Goal: Task Accomplishment & Management: Manage account settings

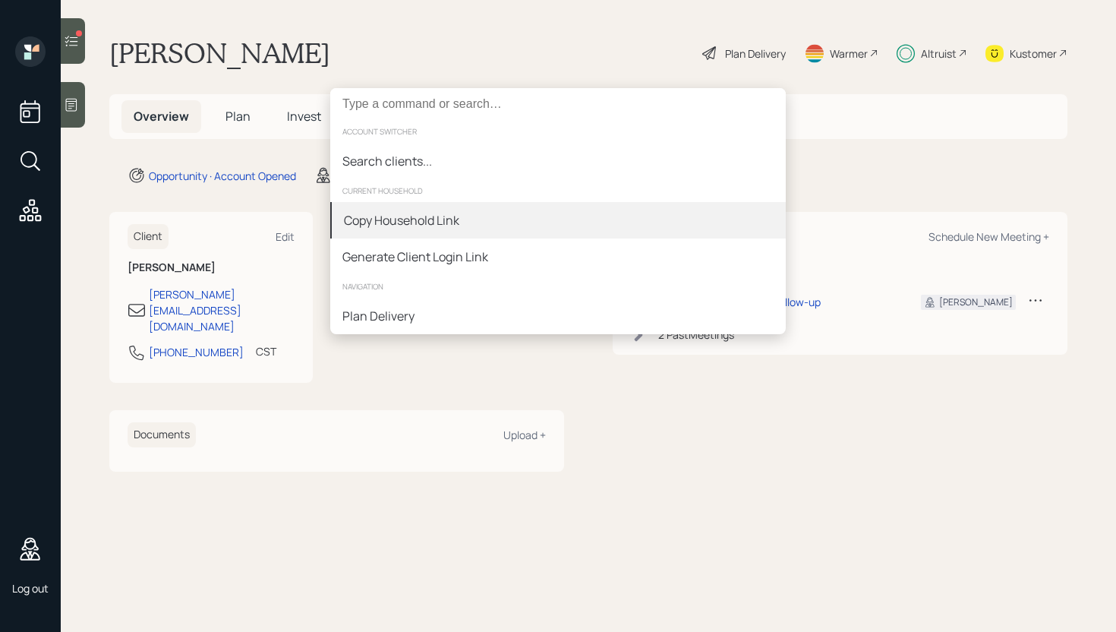
click at [439, 221] on div "Copy Household Link" at bounding box center [401, 220] width 115 height 18
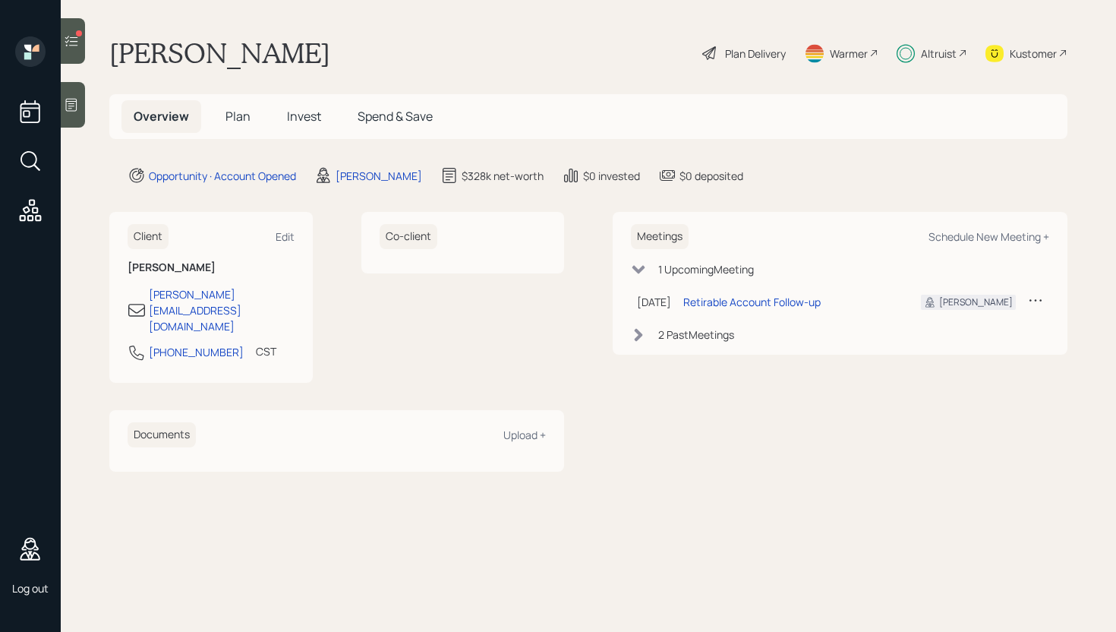
click at [77, 45] on icon at bounding box center [71, 41] width 13 height 11
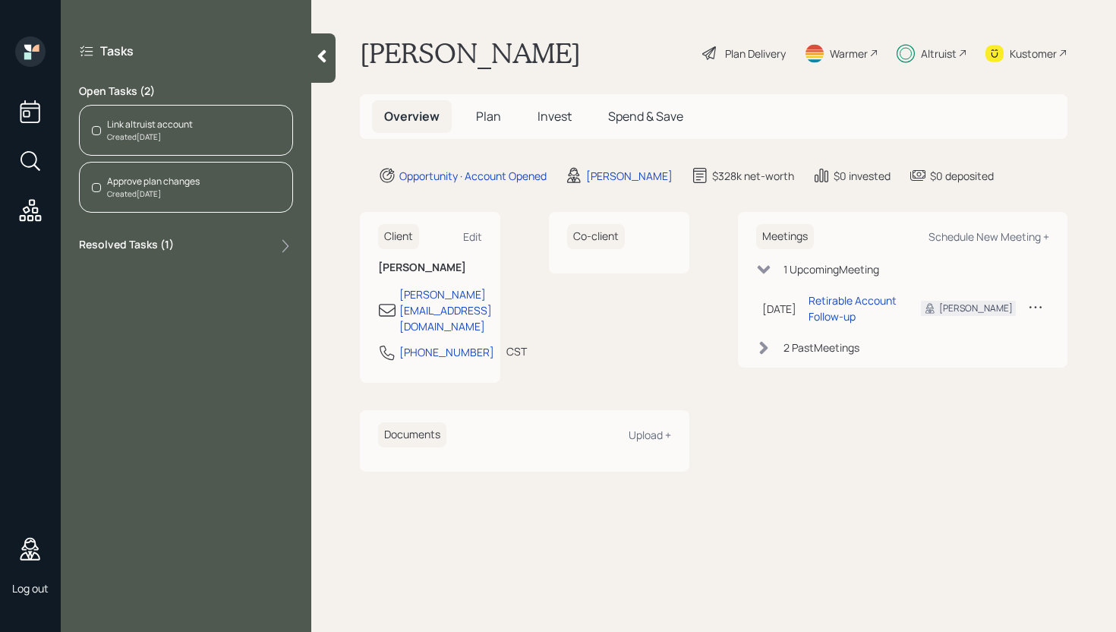
click at [215, 132] on div "Link altruist account Created [DATE]" at bounding box center [186, 130] width 214 height 51
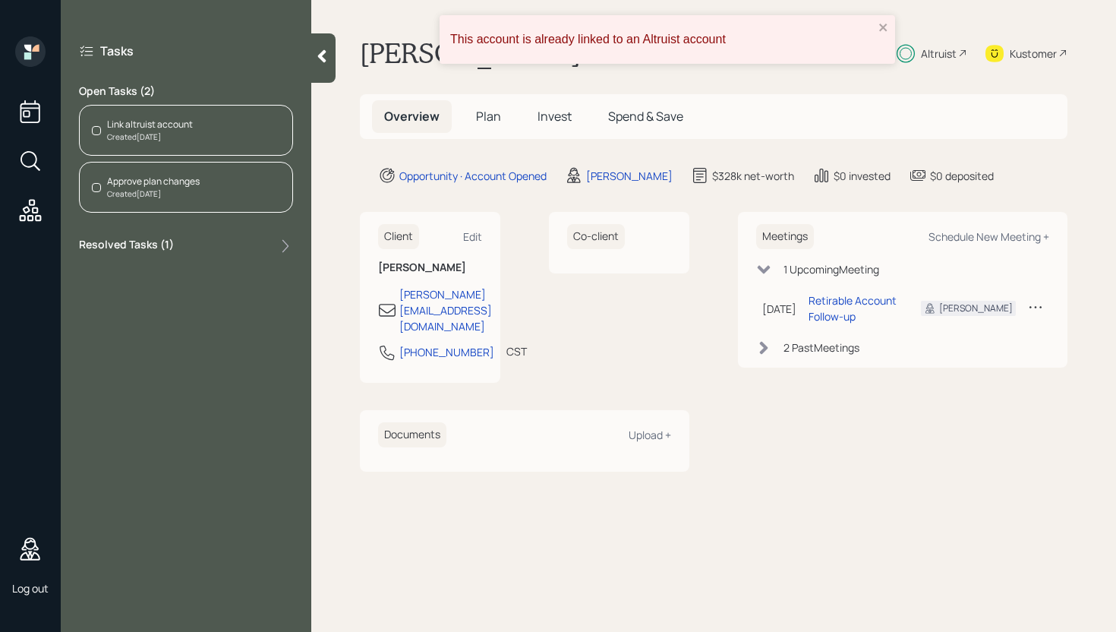
click at [215, 188] on div "Approve plan changes Created [DATE]" at bounding box center [186, 187] width 214 height 51
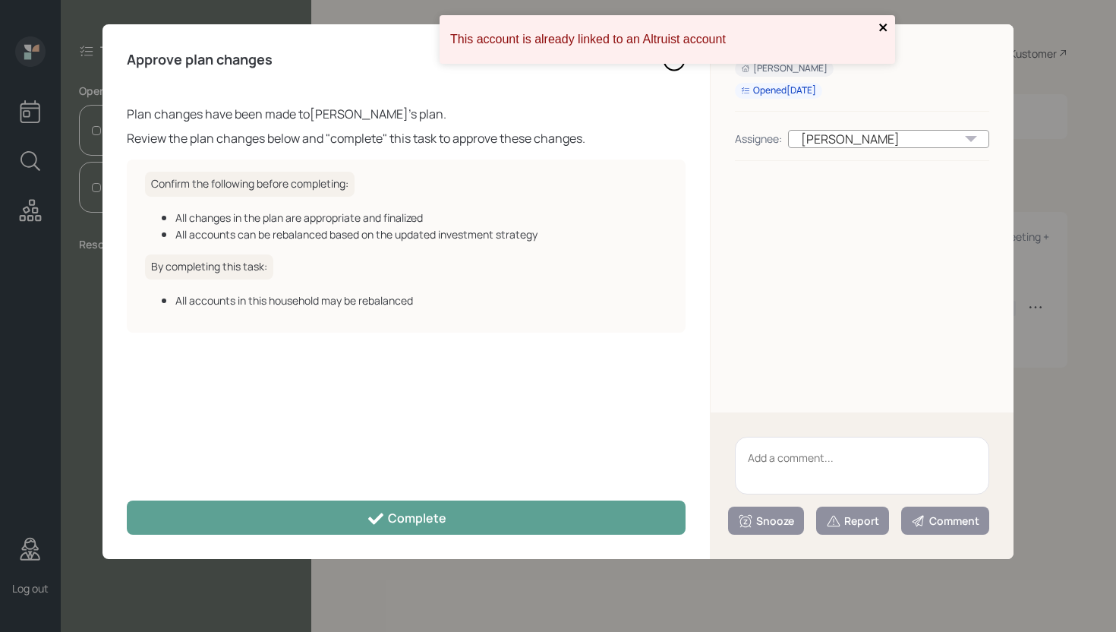
click at [886, 21] on icon "close" at bounding box center [883, 27] width 11 height 12
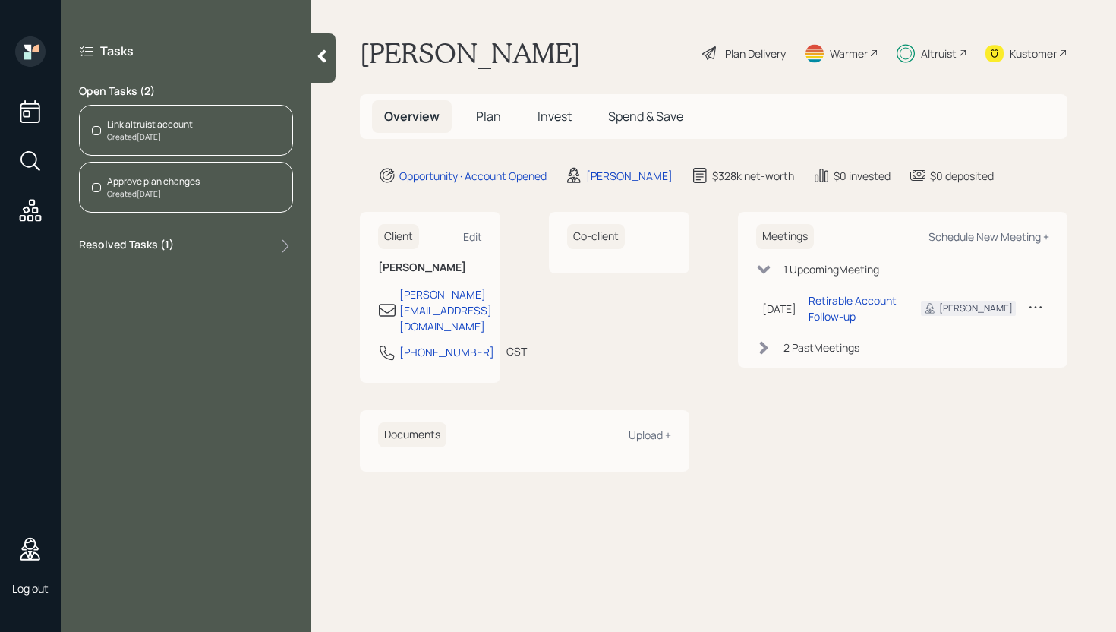
click at [553, 112] on span "Invest" at bounding box center [554, 116] width 34 height 17
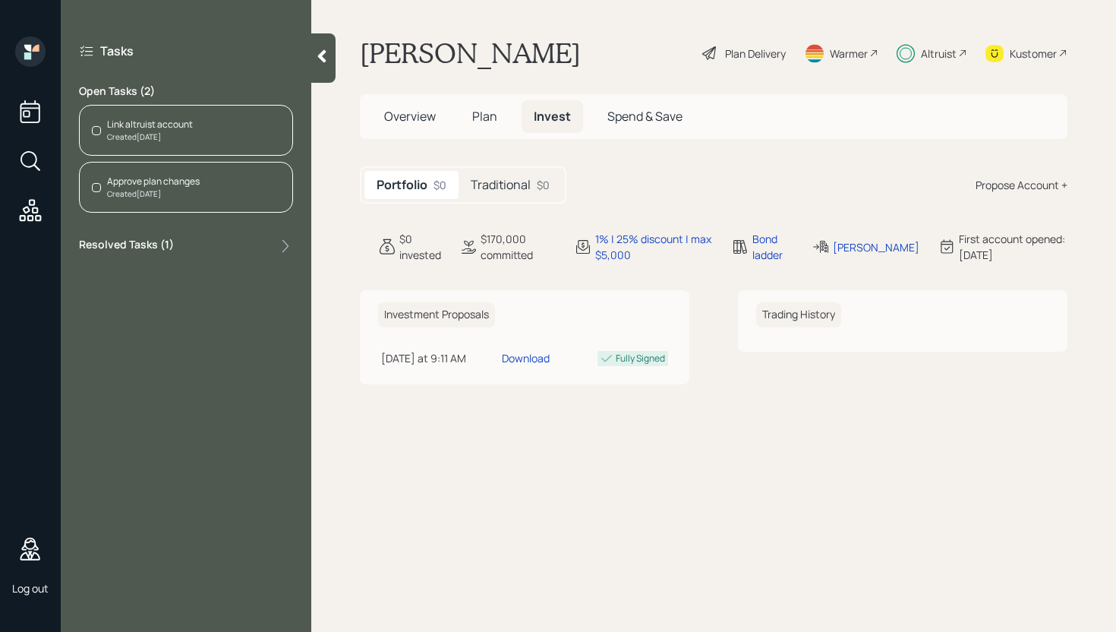
click at [518, 185] on h5 "Traditional" at bounding box center [501, 185] width 60 height 14
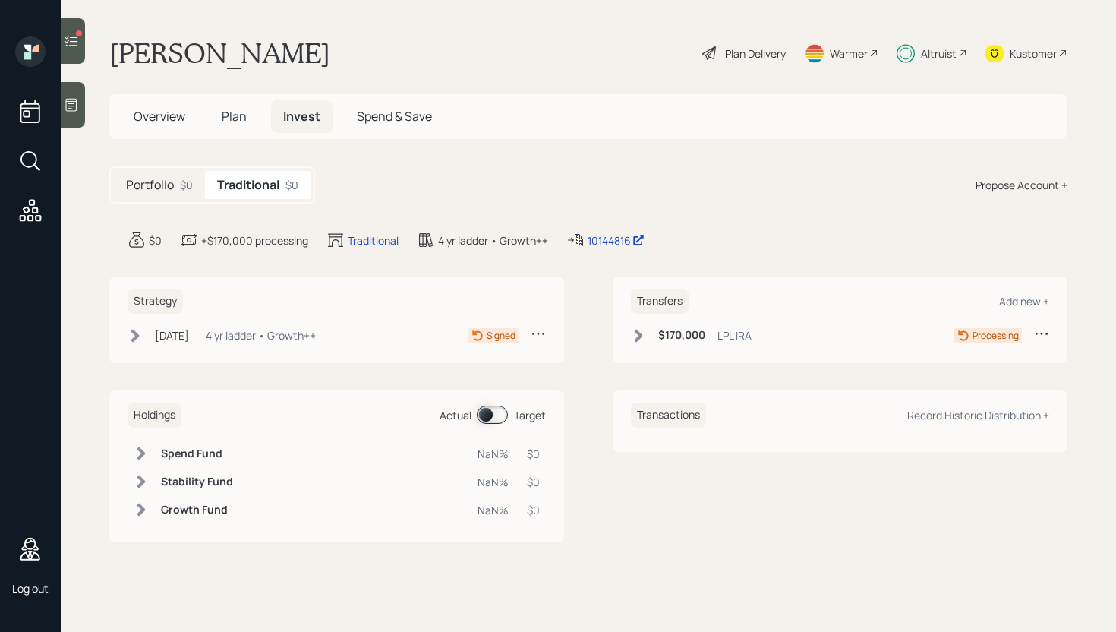
click at [70, 46] on icon at bounding box center [71, 40] width 15 height 15
